Goal: Navigation & Orientation: Locate item on page

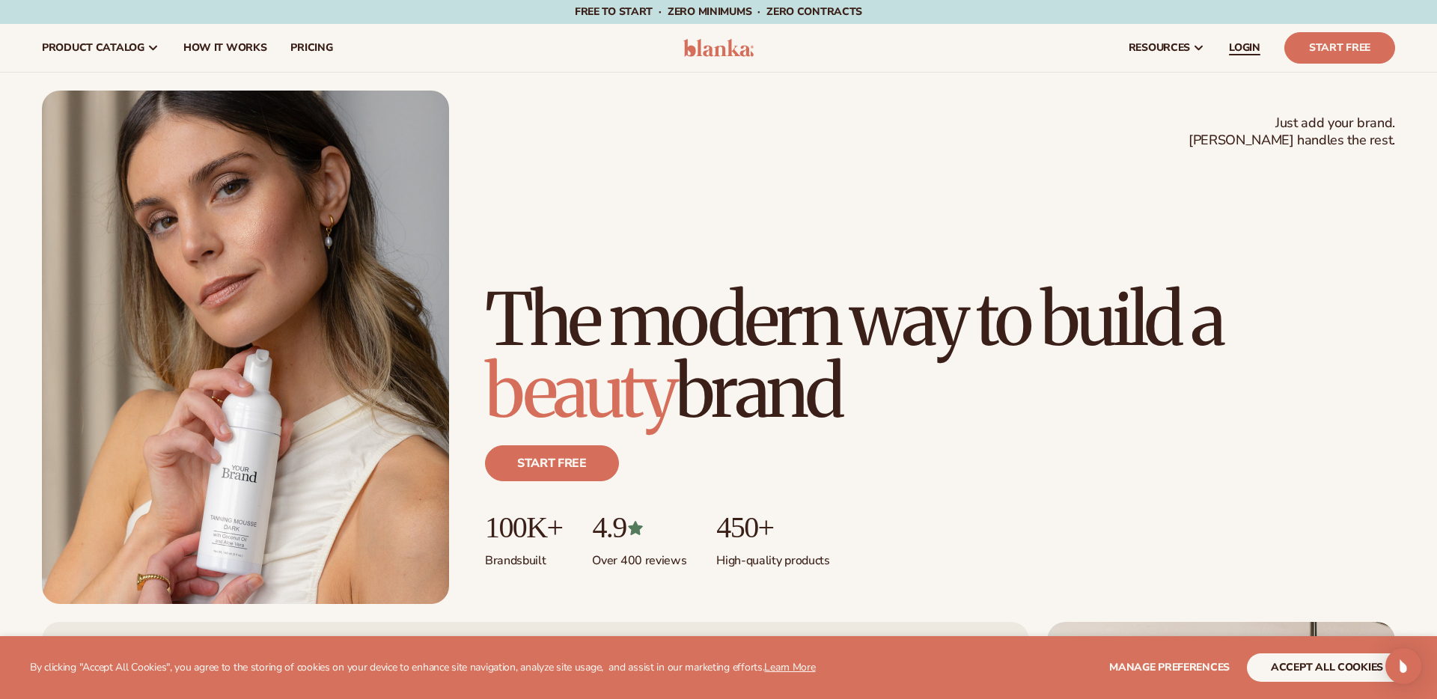
click at [1240, 47] on span "LOGIN" at bounding box center [1244, 48] width 31 height 12
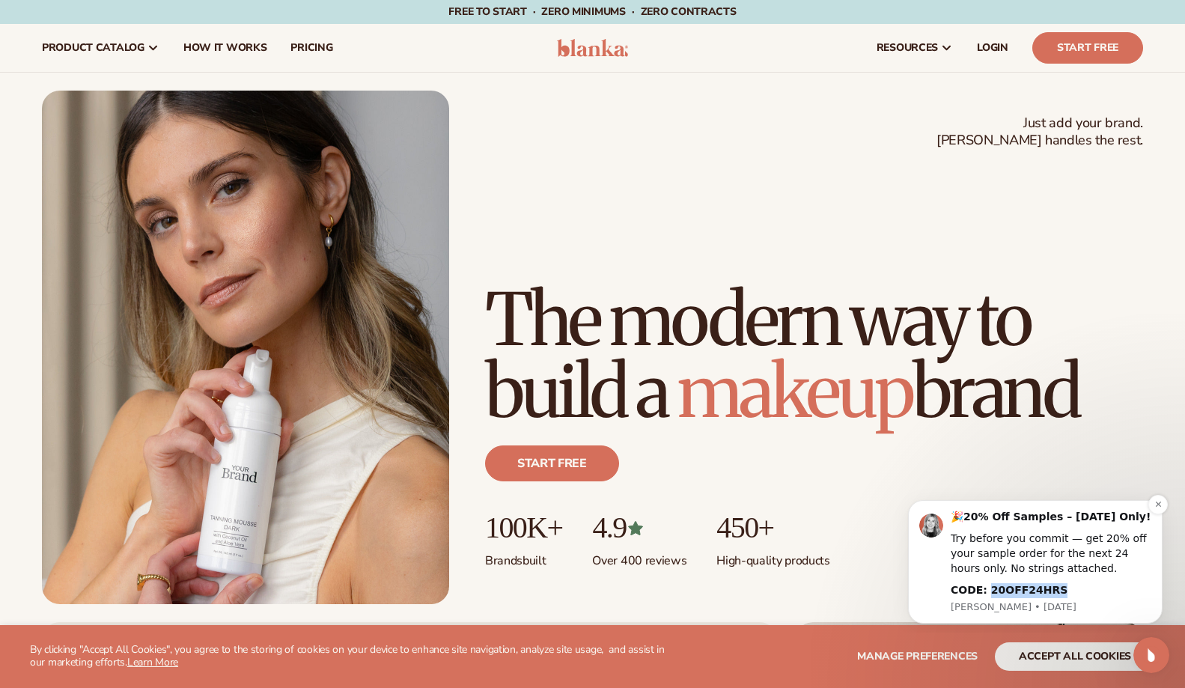
drag, startPoint x: 1071, startPoint y: 590, endPoint x: 987, endPoint y: 591, distance: 83.8
click at [987, 591] on div "CODE: 20OFF24HRS" at bounding box center [1050, 590] width 201 height 15
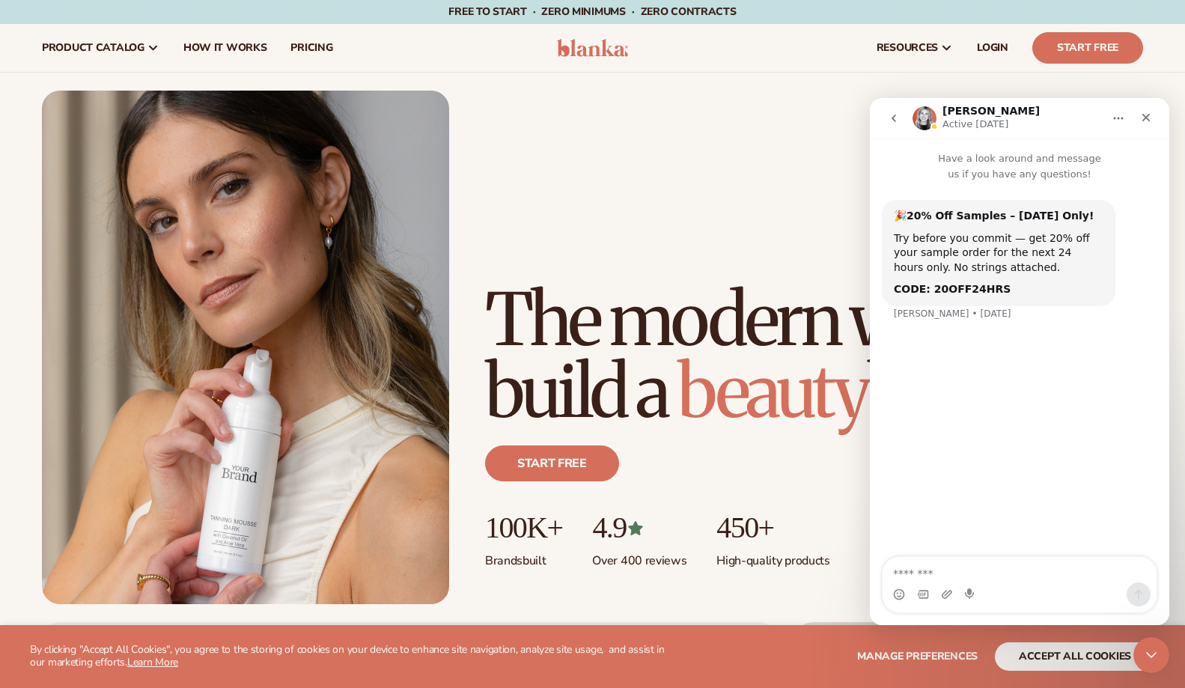
copy b "20OFF24HRS"
drag, startPoint x: 1012, startPoint y: 291, endPoint x: 928, endPoint y: 290, distance: 83.8
click at [930, 290] on div "CODE: 20OFF24HRS" at bounding box center [999, 289] width 210 height 15
copy b "20OFF24HRS"
